Goal: Find specific page/section: Locate a particular part of the current website

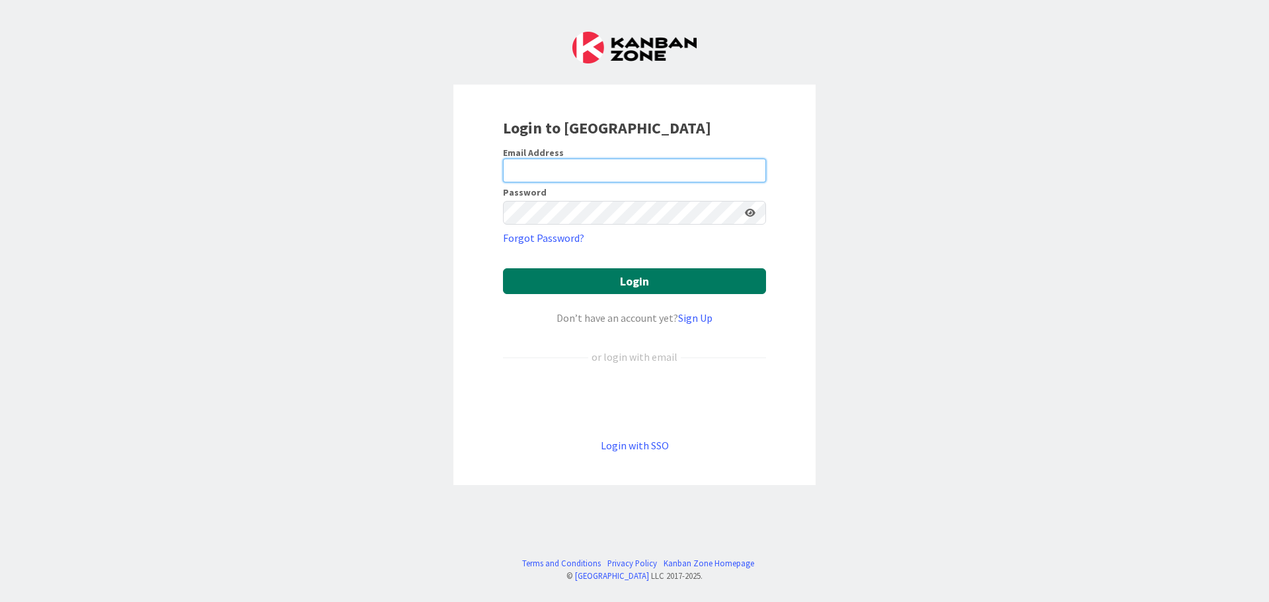
type input "[EMAIL_ADDRESS][DOMAIN_NAME]"
click at [637, 286] on button "Login" at bounding box center [634, 281] width 263 height 26
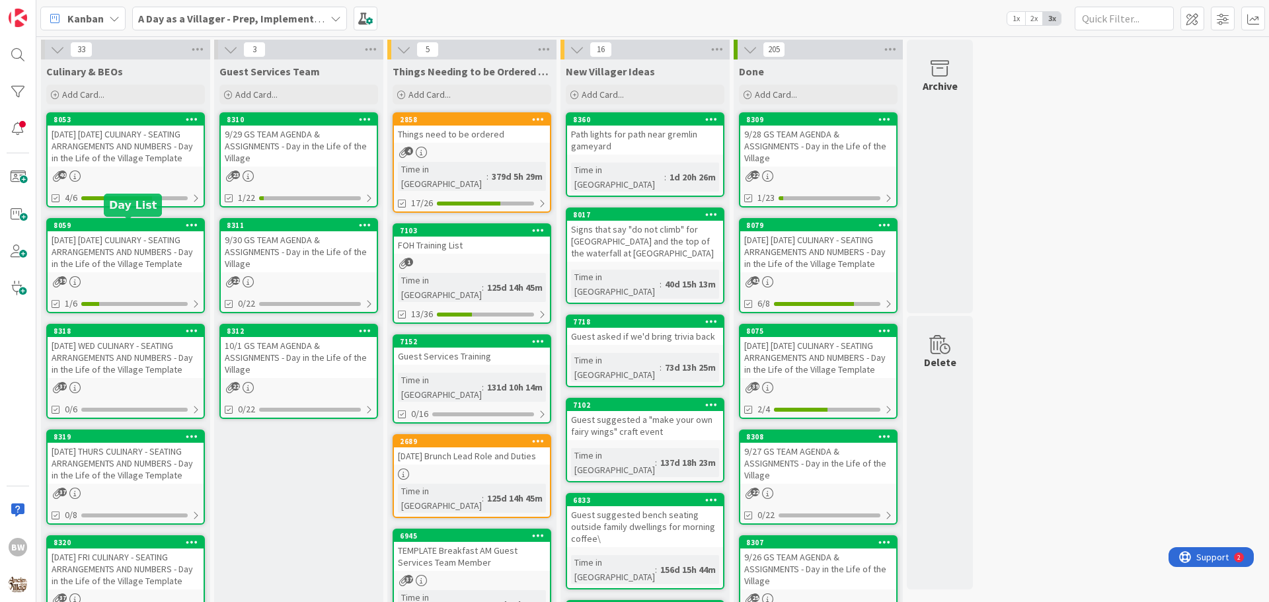
click at [120, 228] on div "8059" at bounding box center [129, 225] width 150 height 9
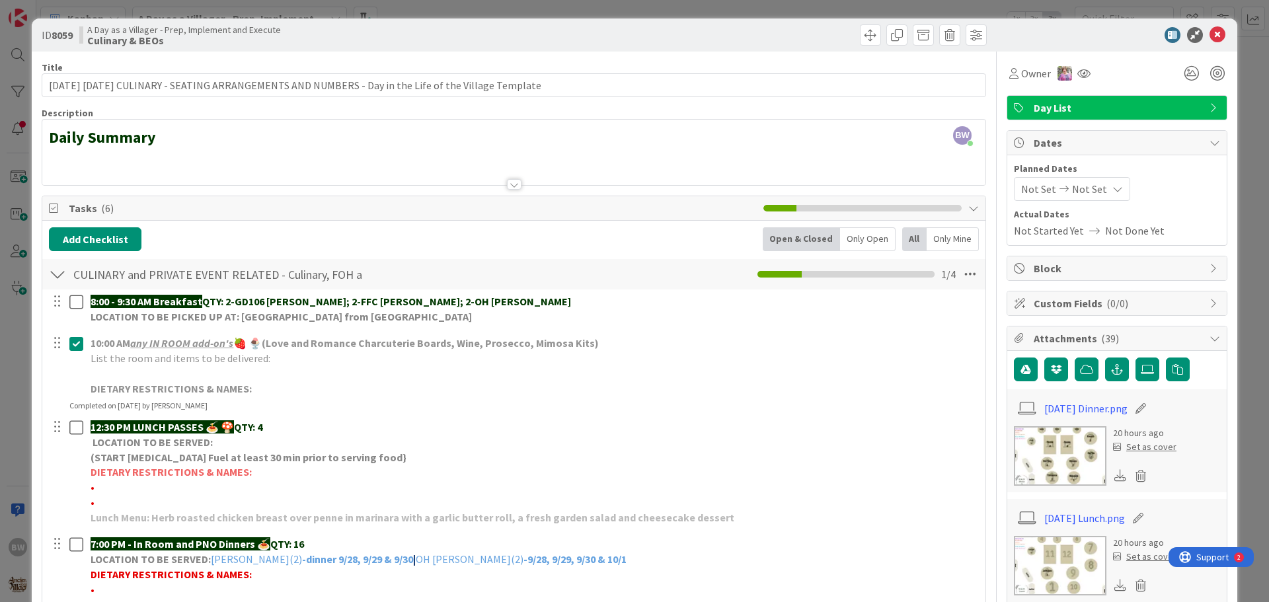
click at [509, 183] on div at bounding box center [514, 184] width 15 height 11
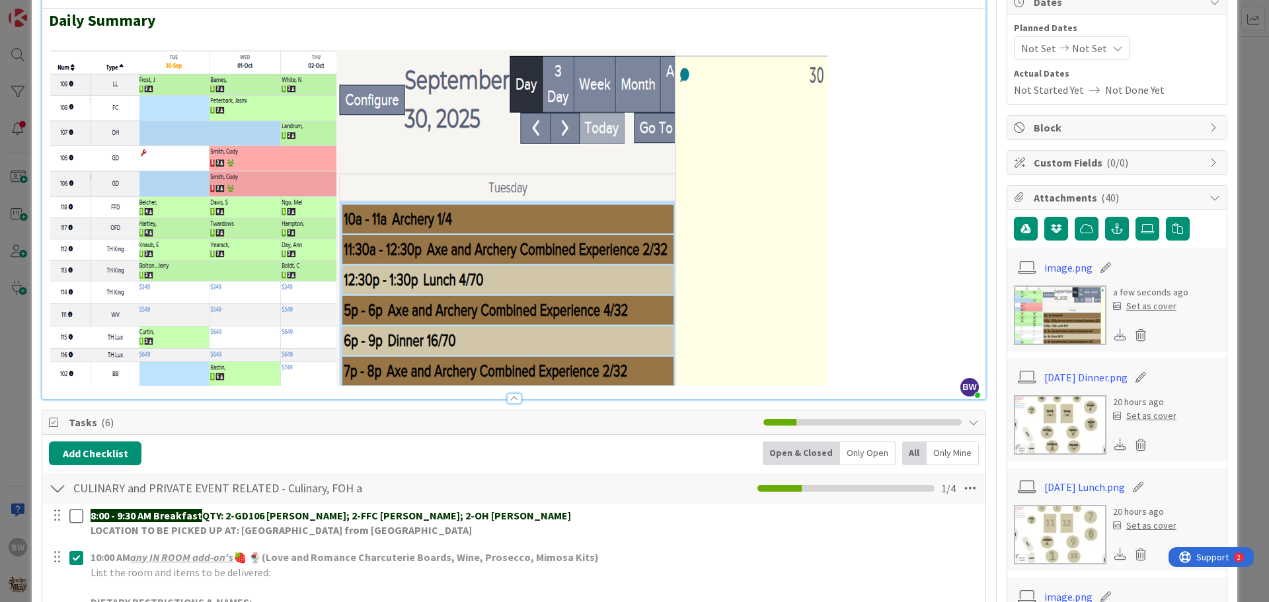
scroll to position [264, 0]
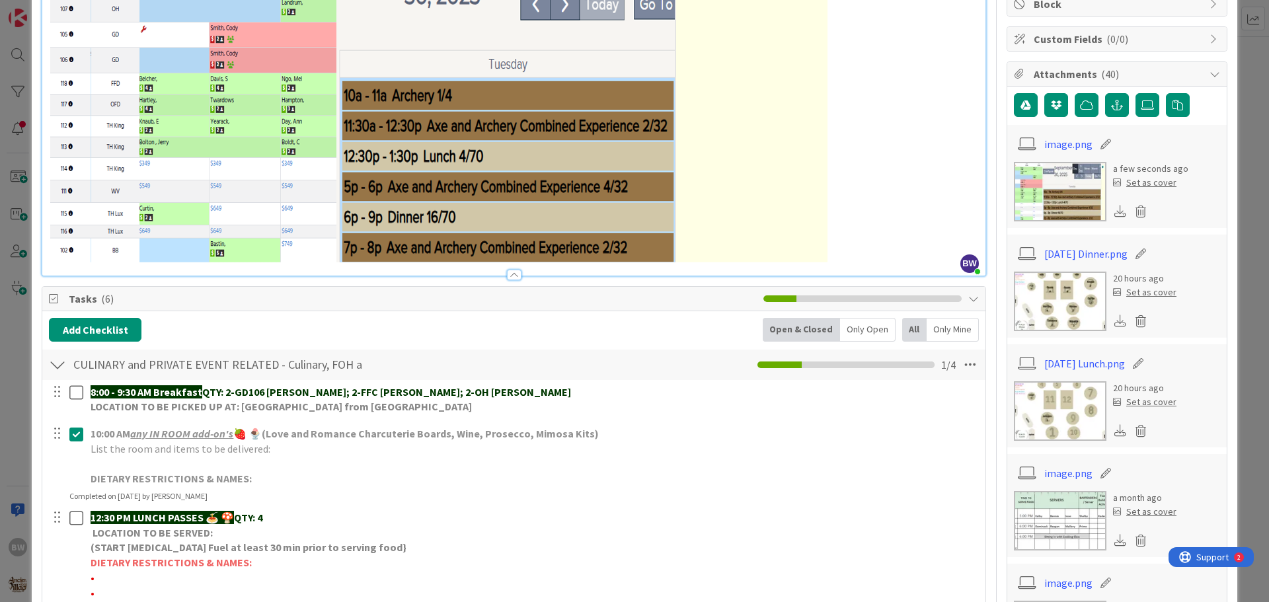
click at [459, 351] on div "CULINARY and PRIVATE EVENT RELATED - Culinary, FOH and GS Team including BEOs C…" at bounding box center [513, 365] width 943 height 30
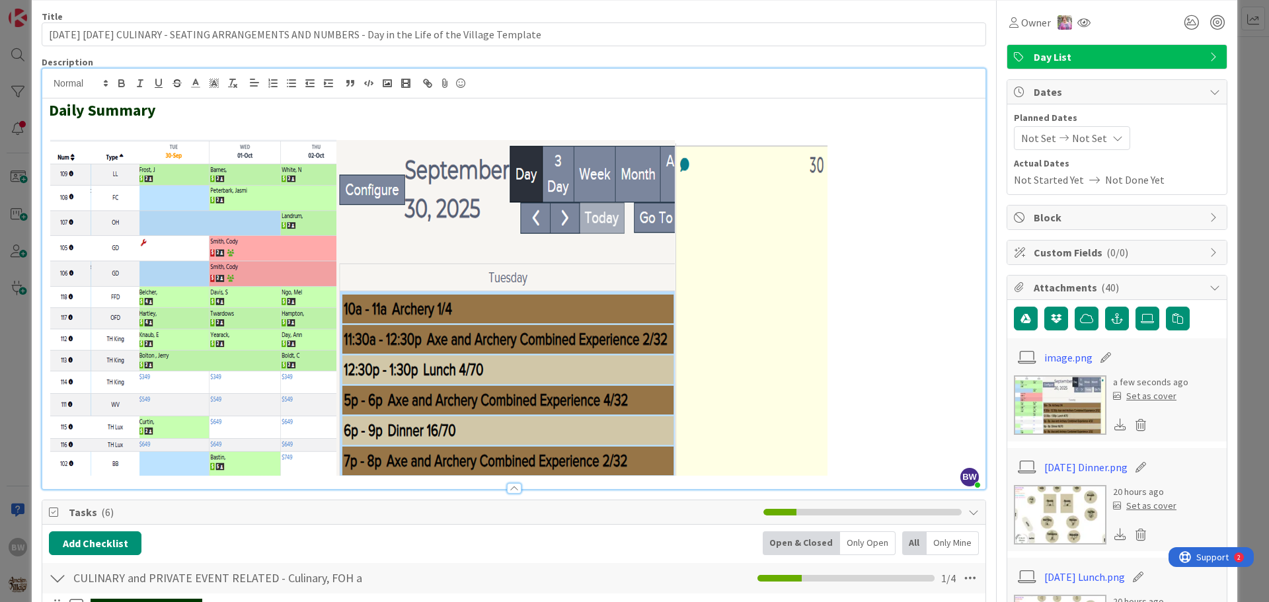
scroll to position [0, 0]
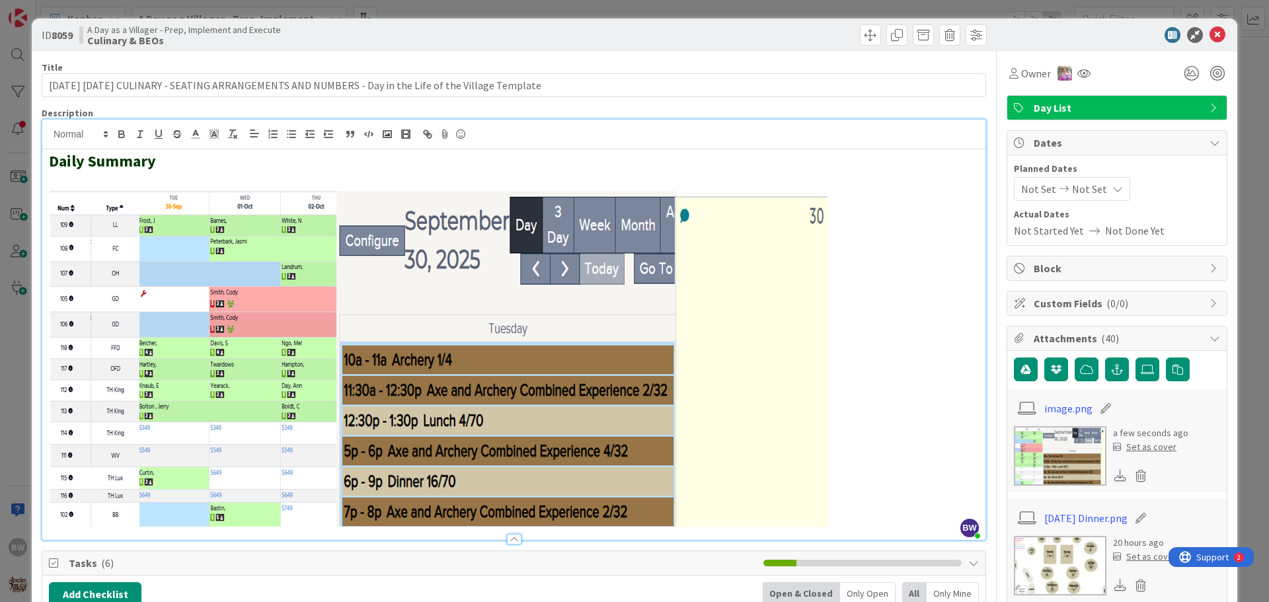
click at [1070, 35] on div at bounding box center [1111, 35] width 234 height 16
click at [1210, 34] on icon at bounding box center [1218, 35] width 16 height 16
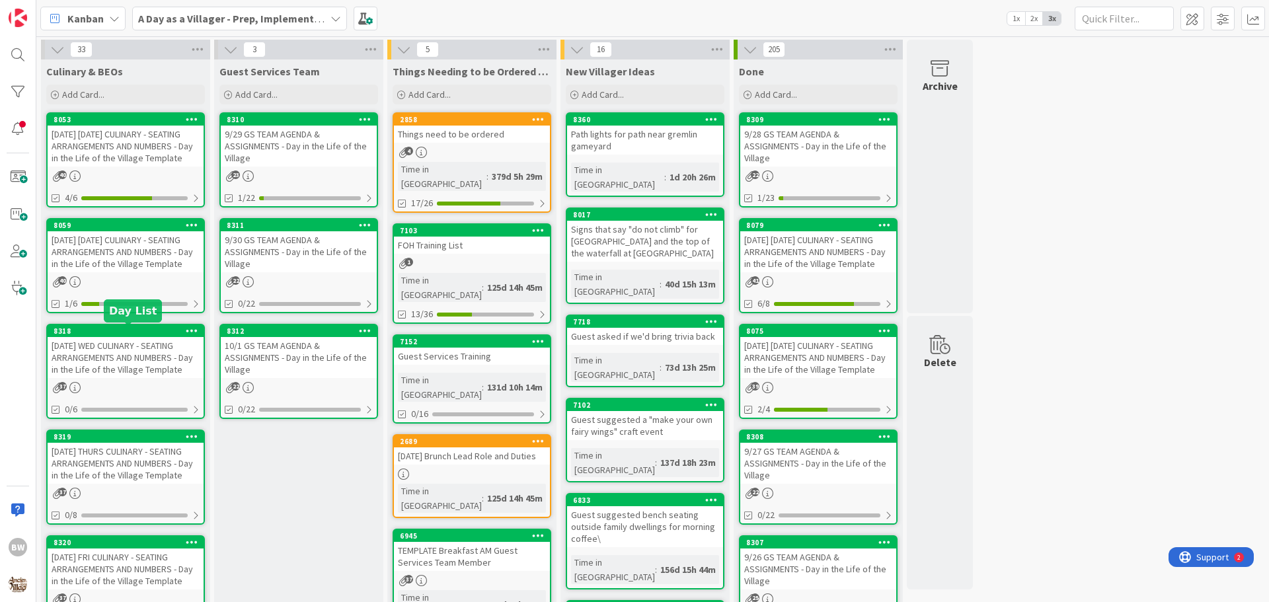
click at [120, 333] on div "8318" at bounding box center [129, 331] width 150 height 9
